Goal: Information Seeking & Learning: Check status

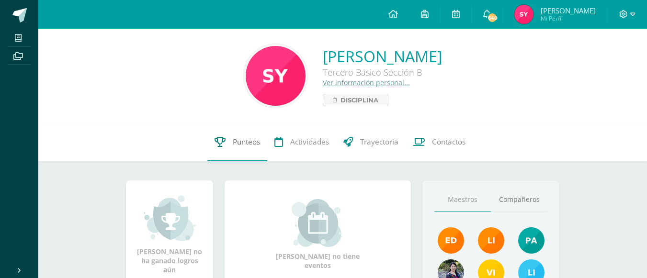
click at [227, 143] on link "Punteos" at bounding box center [237, 142] width 60 height 38
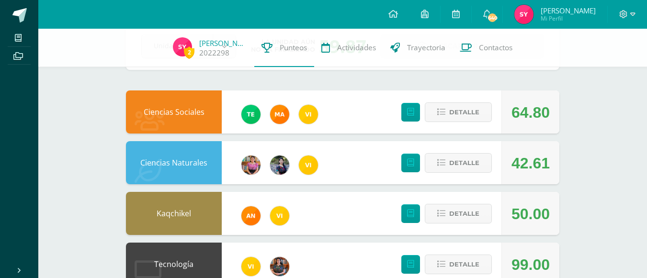
scroll to position [61, 0]
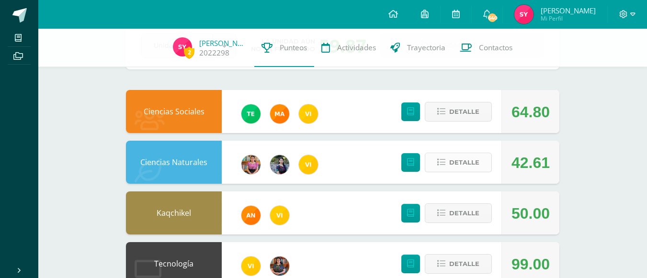
click at [450, 161] on span "Detalle" at bounding box center [464, 163] width 30 height 18
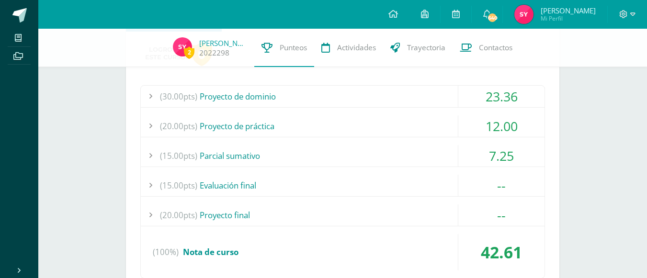
scroll to position [213, 0]
click at [498, 95] on div "23.36" at bounding box center [501, 96] width 86 height 22
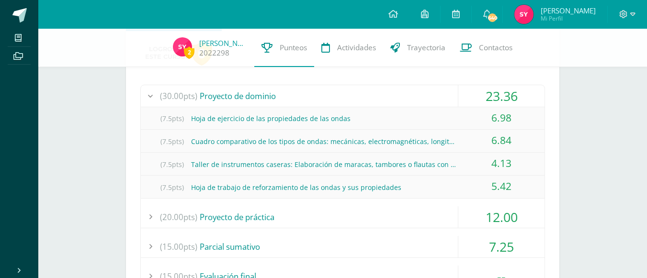
click at [498, 95] on div "23.36" at bounding box center [501, 96] width 86 height 22
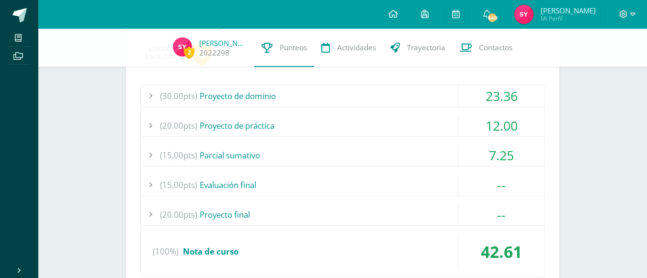
click at [500, 127] on div "12.00" at bounding box center [501, 126] width 86 height 22
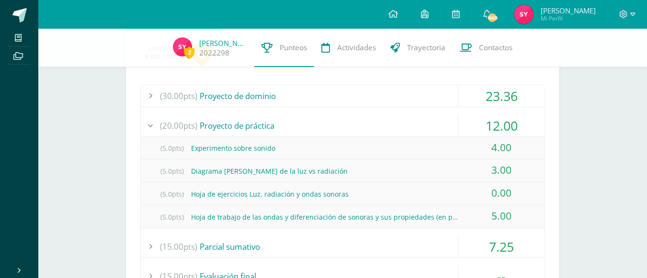
click at [500, 127] on div "12.00" at bounding box center [501, 126] width 86 height 22
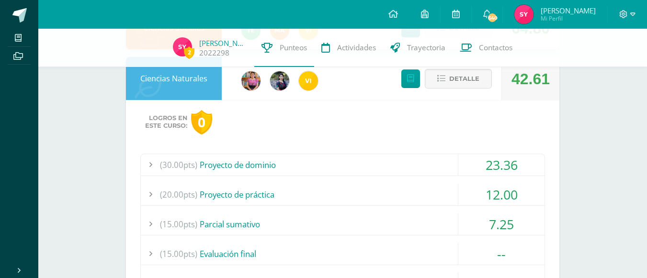
scroll to position [143, 0]
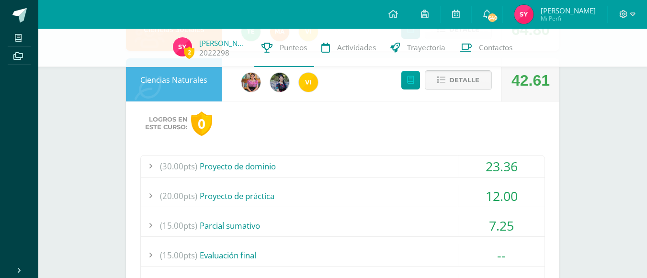
click at [455, 89] on span "Detalle" at bounding box center [464, 80] width 30 height 18
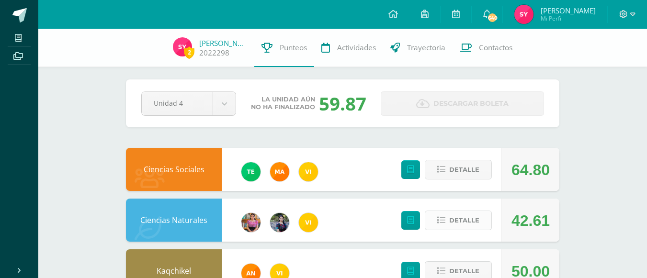
scroll to position [0, 0]
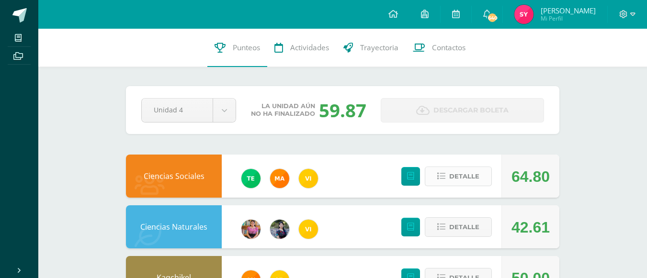
click at [459, 180] on span "Detalle" at bounding box center [464, 177] width 30 height 18
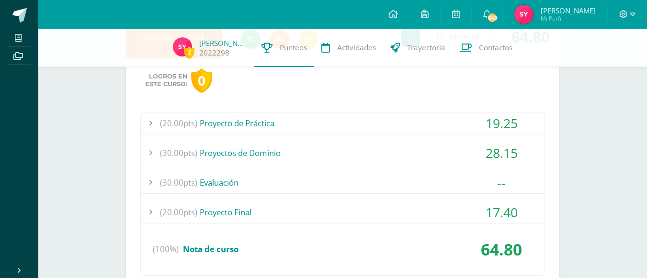
scroll to position [140, 0]
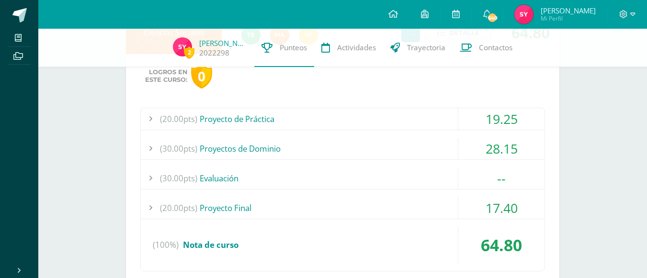
click at [495, 119] on div "19.25" at bounding box center [501, 119] width 86 height 22
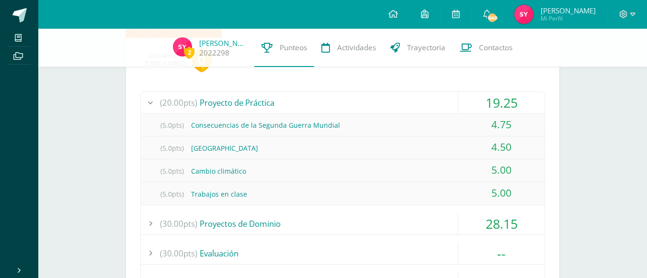
scroll to position [158, 0]
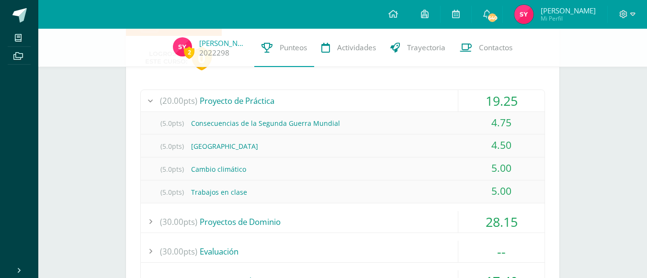
click at [491, 100] on div "19.25" at bounding box center [501, 101] width 86 height 22
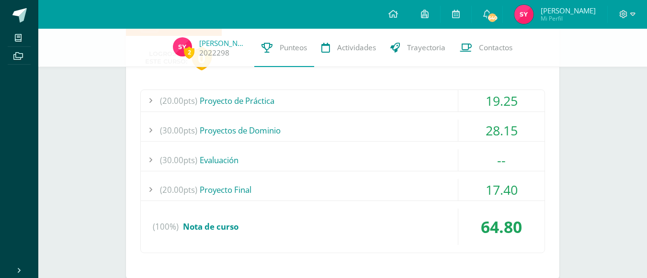
click at [501, 130] on div "28.15" at bounding box center [501, 131] width 86 height 22
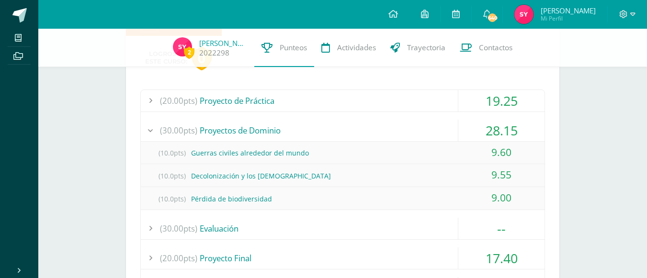
click at [501, 130] on div "28.15" at bounding box center [501, 131] width 86 height 22
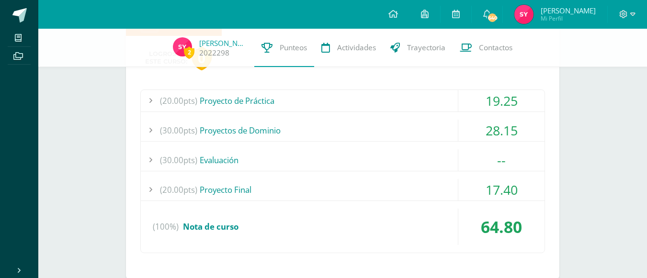
click at [485, 185] on div "17.40" at bounding box center [501, 190] width 86 height 22
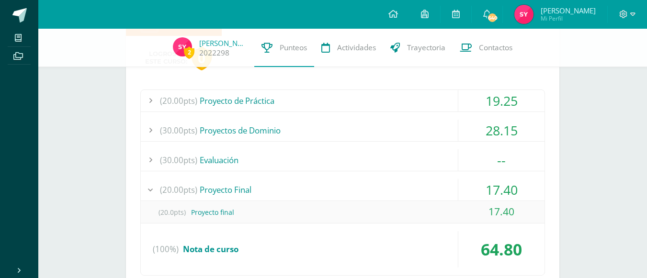
click at [485, 185] on div "17.40" at bounding box center [501, 190] width 86 height 22
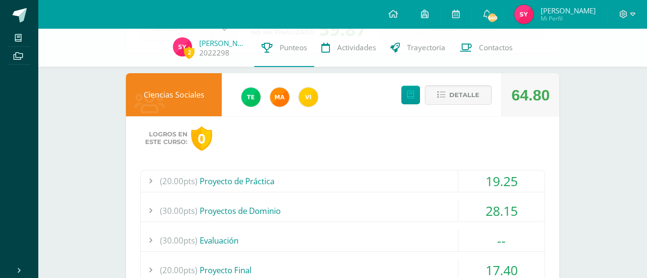
scroll to position [77, 0]
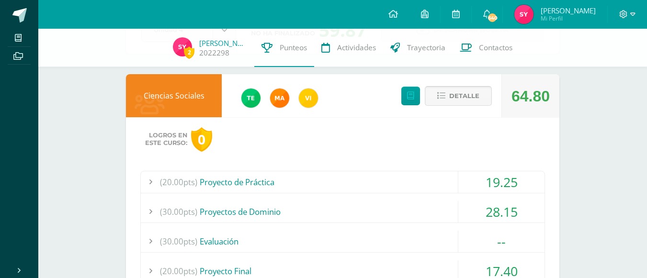
click at [459, 101] on span "Detalle" at bounding box center [464, 96] width 30 height 18
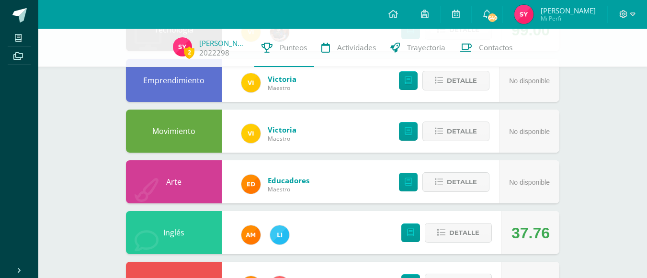
scroll to position [293, 0]
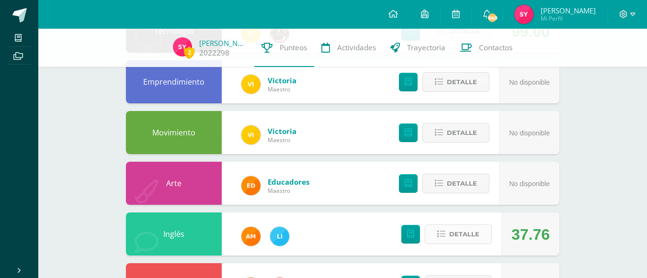
click at [456, 237] on span "Detalle" at bounding box center [464, 234] width 30 height 18
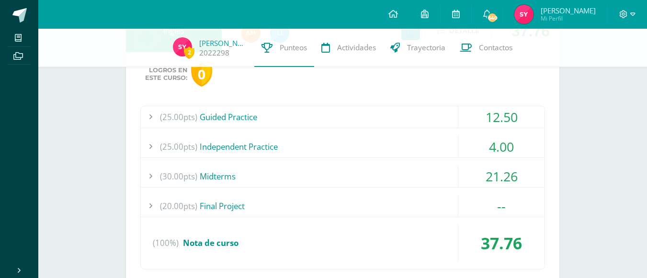
scroll to position [510, 0]
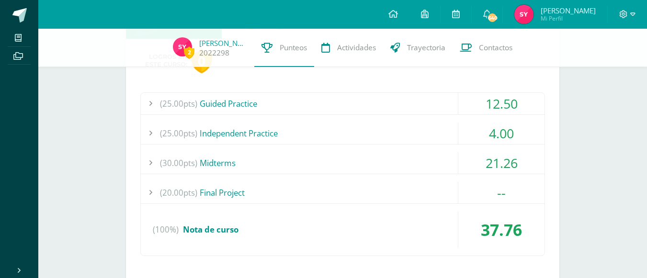
click at [505, 99] on div "12.50" at bounding box center [501, 104] width 86 height 22
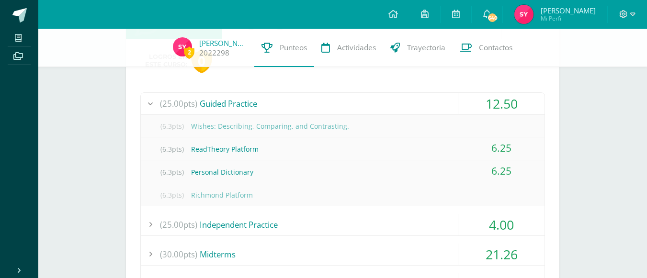
click at [491, 97] on div "12.50" at bounding box center [501, 104] width 86 height 22
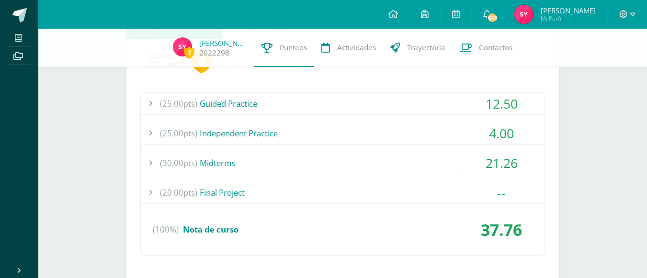
click at [491, 99] on div "12.50" at bounding box center [501, 104] width 86 height 22
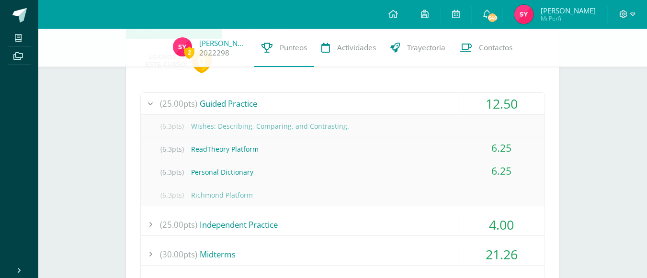
click at [491, 99] on div "12.50" at bounding box center [501, 104] width 86 height 22
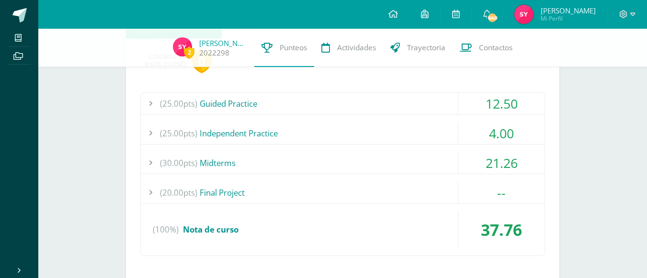
click at [494, 131] on div "4.00" at bounding box center [501, 134] width 86 height 22
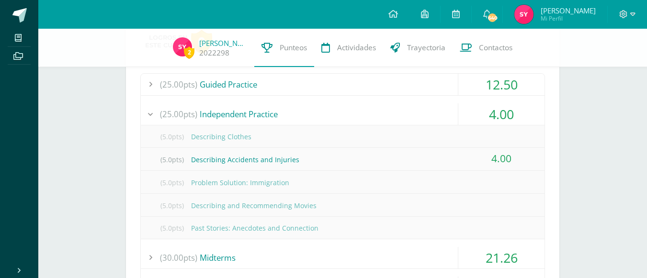
scroll to position [530, 0]
click at [501, 109] on div "4.00" at bounding box center [501, 113] width 86 height 22
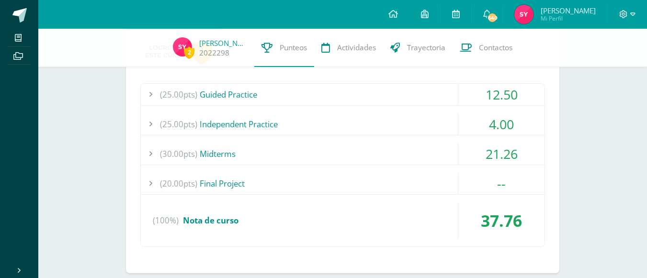
scroll to position [517, 0]
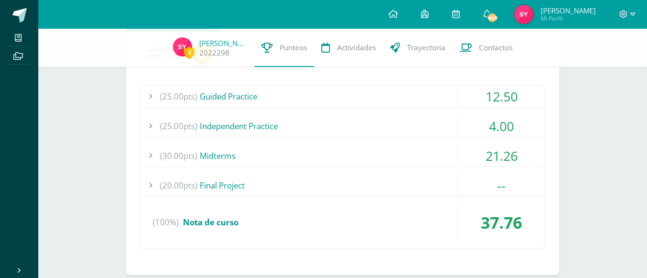
click at [487, 125] on div "4.00" at bounding box center [501, 126] width 86 height 22
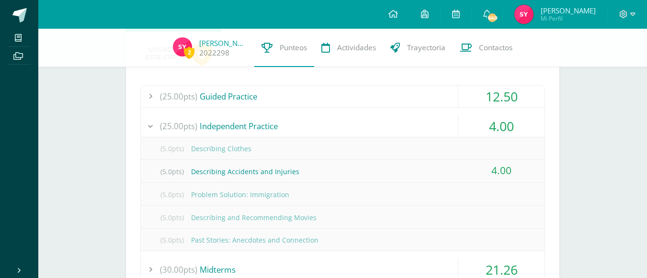
click at [487, 125] on div "4.00" at bounding box center [501, 126] width 86 height 22
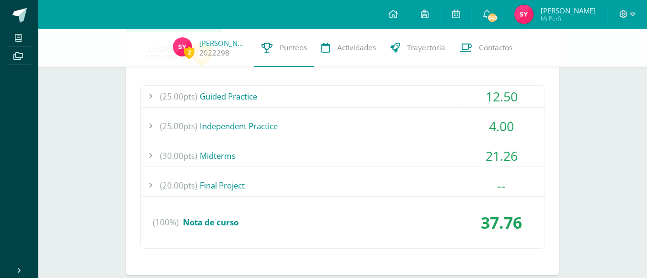
click at [493, 159] on div "21.26" at bounding box center [501, 156] width 86 height 22
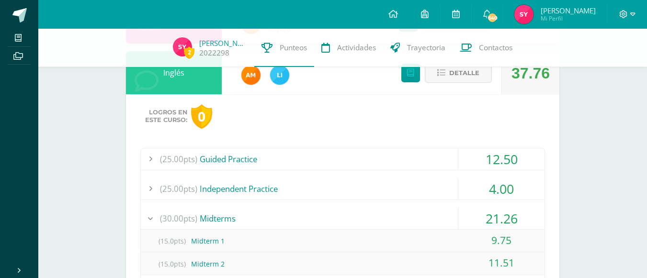
scroll to position [453, 0]
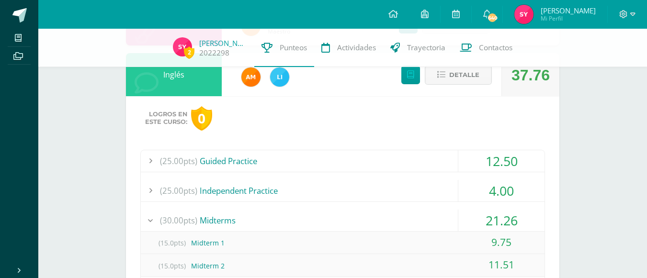
click at [500, 162] on div "12.50" at bounding box center [501, 161] width 86 height 22
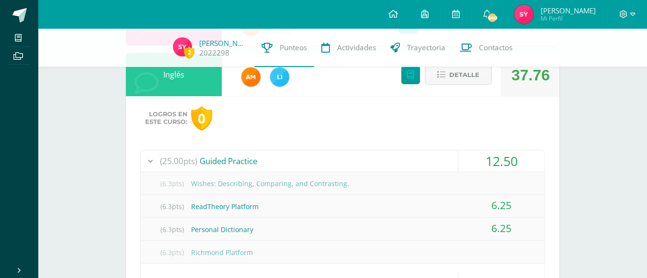
click at [501, 164] on div "12.50" at bounding box center [501, 161] width 86 height 22
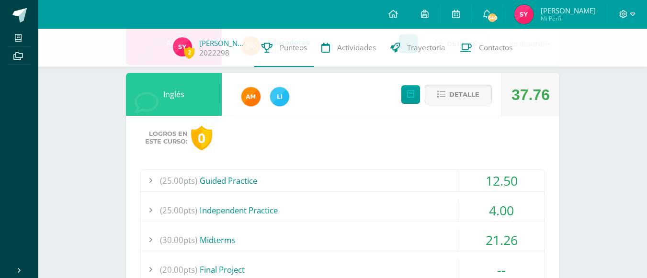
scroll to position [429, 0]
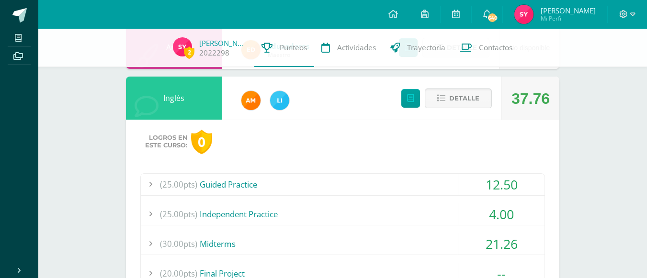
click at [481, 100] on button "Detalle" at bounding box center [458, 99] width 67 height 20
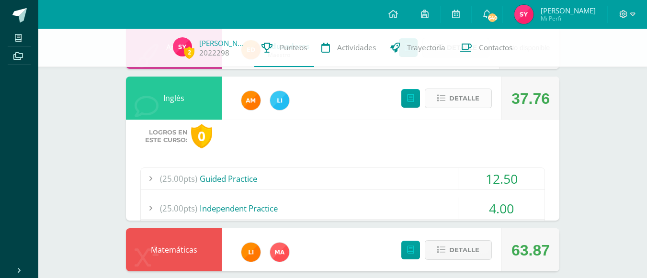
scroll to position [392, 0]
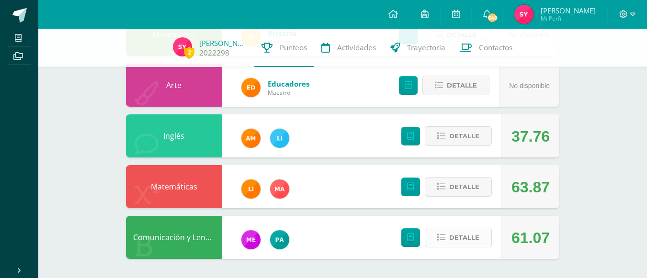
click at [450, 239] on span "Detalle" at bounding box center [464, 238] width 30 height 18
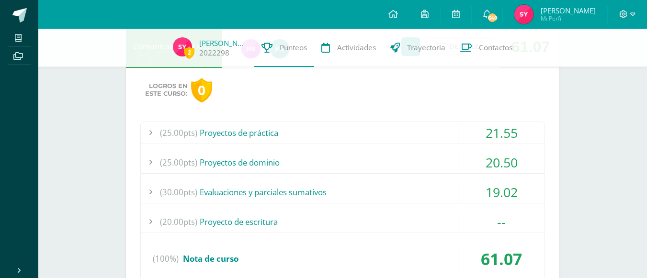
scroll to position [585, 0]
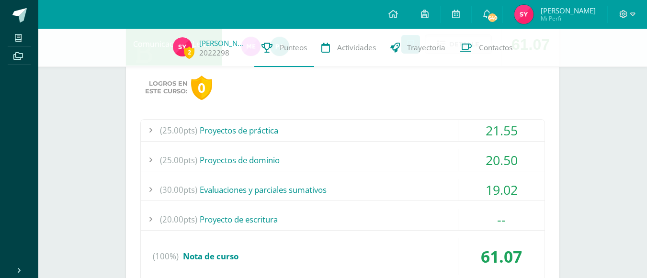
click at [489, 130] on div "21.55" at bounding box center [501, 131] width 86 height 22
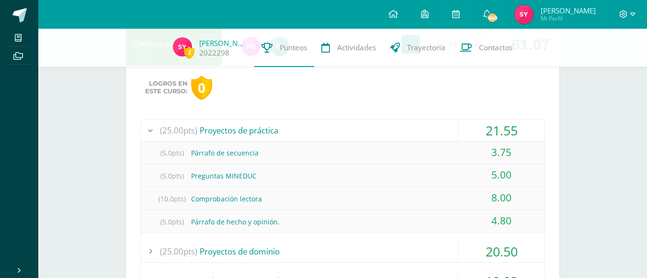
click at [489, 130] on div "21.55" at bounding box center [501, 131] width 86 height 22
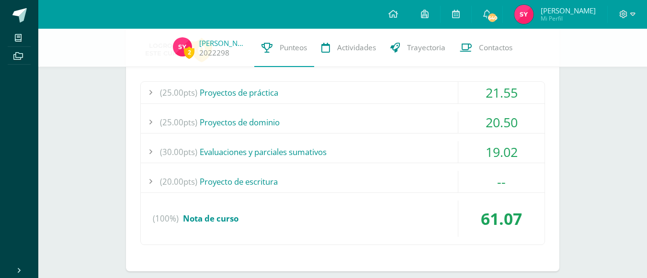
scroll to position [625, 0]
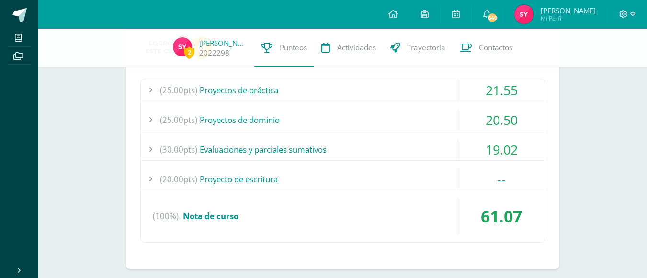
click at [492, 122] on div "20.50" at bounding box center [501, 120] width 86 height 22
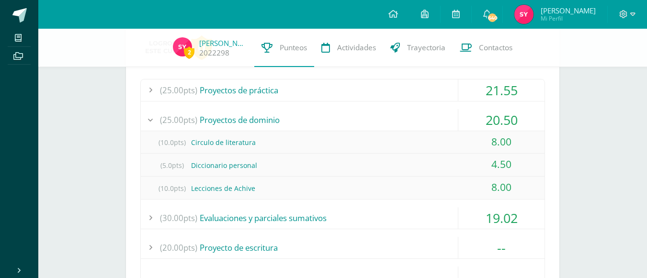
click at [492, 122] on div "20.50" at bounding box center [501, 120] width 86 height 22
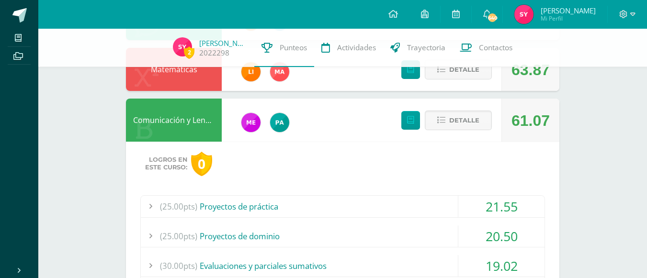
scroll to position [505, 0]
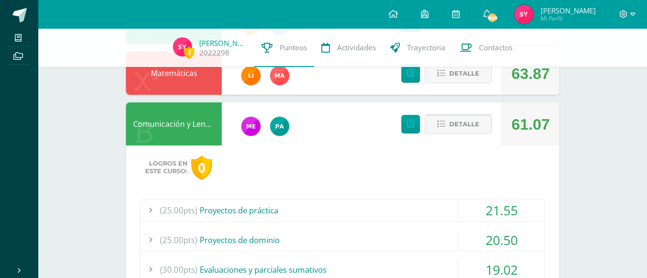
click at [469, 127] on span "Detalle" at bounding box center [464, 124] width 30 height 18
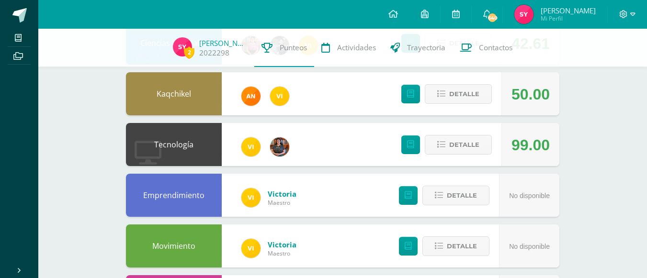
scroll to position [152, 0]
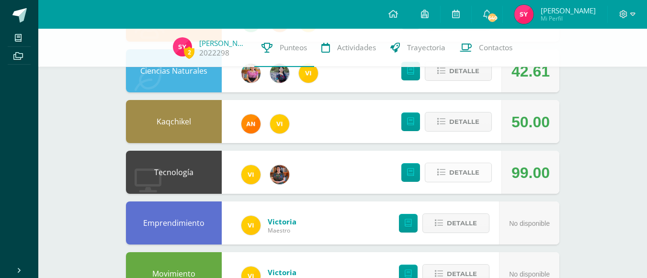
click at [466, 175] on span "Detalle" at bounding box center [464, 173] width 30 height 18
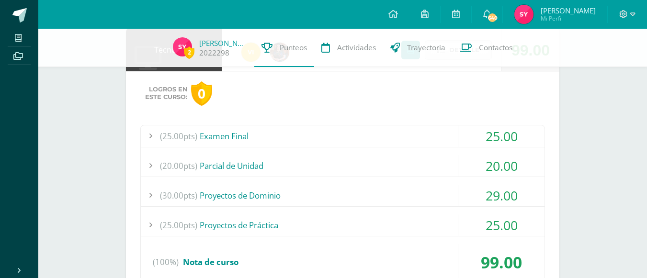
scroll to position [275, 0]
